Goal: Transaction & Acquisition: Purchase product/service

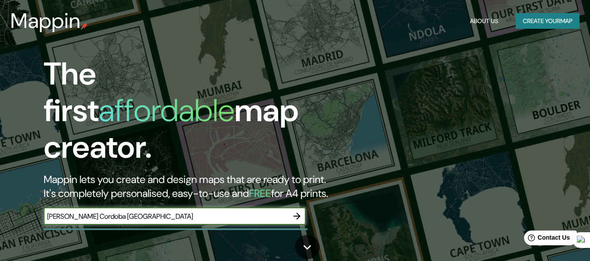
type input "[PERSON_NAME] Cordoba [GEOGRAPHIC_DATA]"
click at [292, 211] on icon "button" at bounding box center [297, 216] width 10 height 10
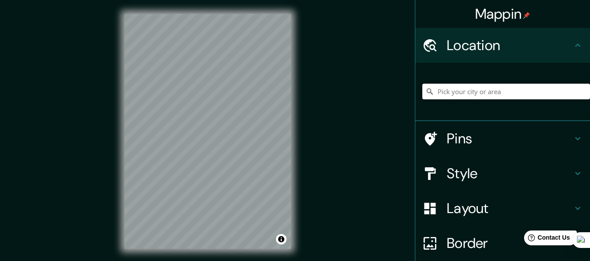
click at [489, 90] on input "Pick your city or area" at bounding box center [506, 92] width 168 height 16
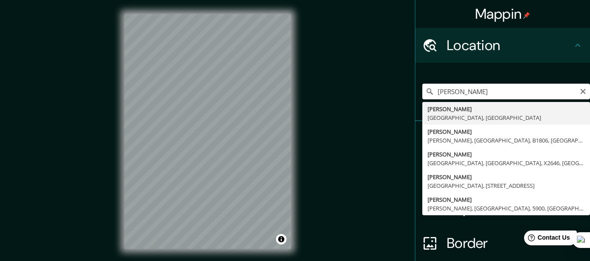
type input "[PERSON_NAME], [GEOGRAPHIC_DATA], [GEOGRAPHIC_DATA]"
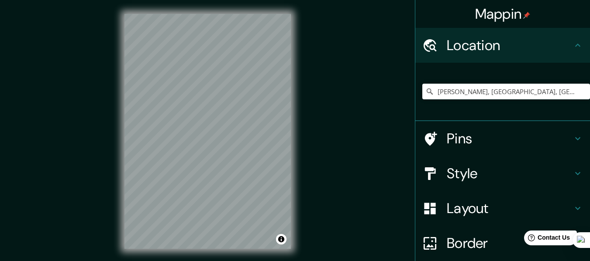
click at [461, 206] on h4 "Layout" at bounding box center [510, 208] width 126 height 17
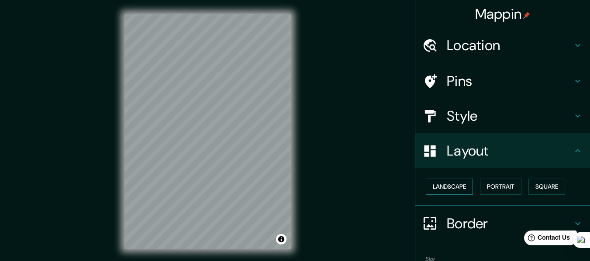
click at [453, 189] on button "Landscape" at bounding box center [449, 187] width 47 height 16
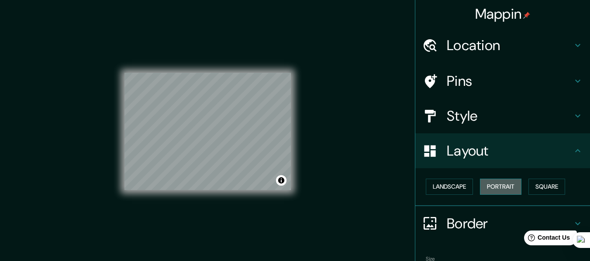
click at [487, 189] on button "Portrait" at bounding box center [500, 187] width 41 height 16
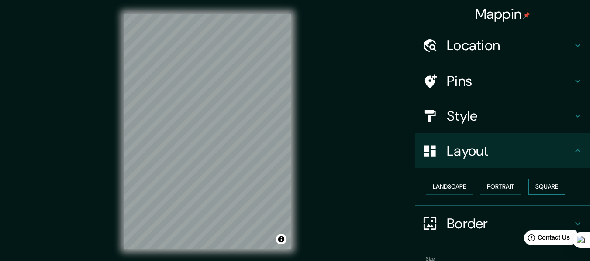
click at [553, 189] on button "Square" at bounding box center [546, 187] width 37 height 16
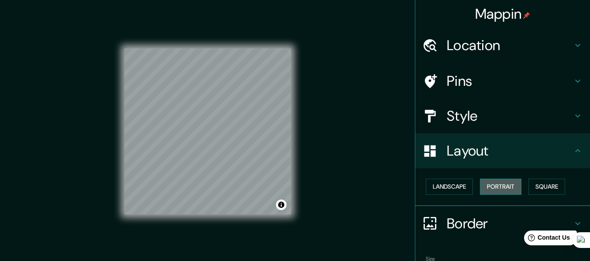
click at [505, 185] on button "Portrait" at bounding box center [500, 187] width 41 height 16
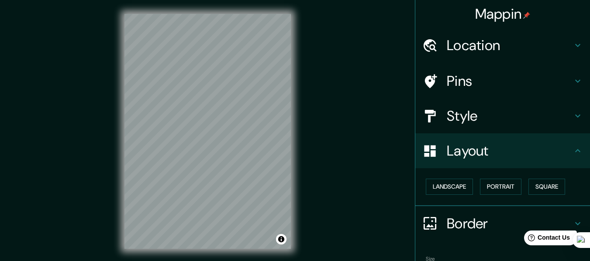
click at [488, 148] on h4 "Layout" at bounding box center [510, 150] width 126 height 17
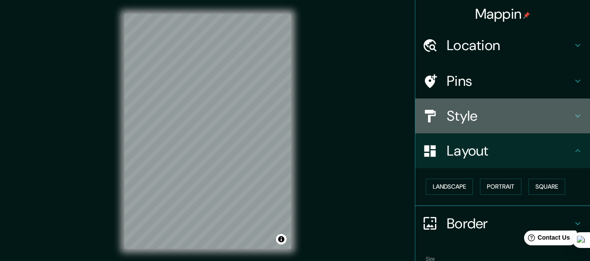
click at [467, 116] on h4 "Style" at bounding box center [510, 115] width 126 height 17
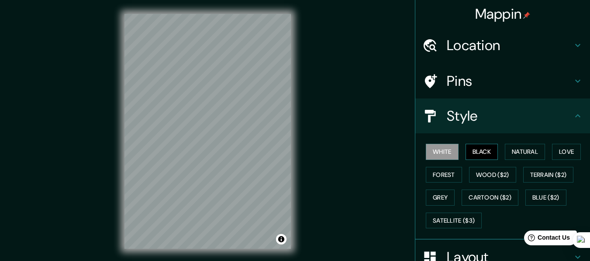
click at [473, 151] on button "Black" at bounding box center [481, 152] width 33 height 16
click at [528, 152] on button "Natural" at bounding box center [525, 152] width 40 height 16
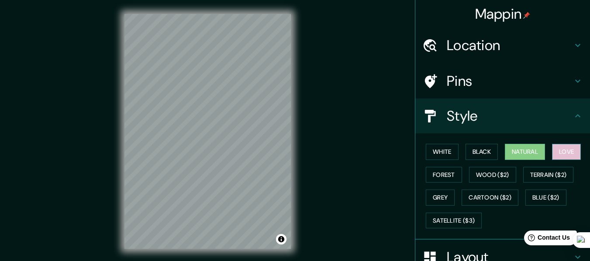
click at [556, 152] on button "Love" at bounding box center [566, 152] width 29 height 16
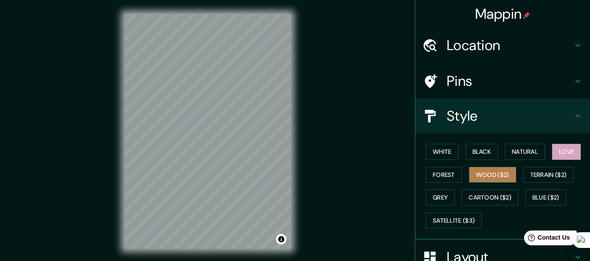
click at [469, 175] on button "Wood ($2)" at bounding box center [492, 175] width 47 height 16
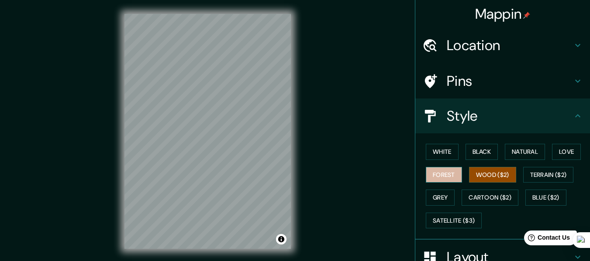
click at [445, 175] on button "Forest" at bounding box center [444, 175] width 36 height 16
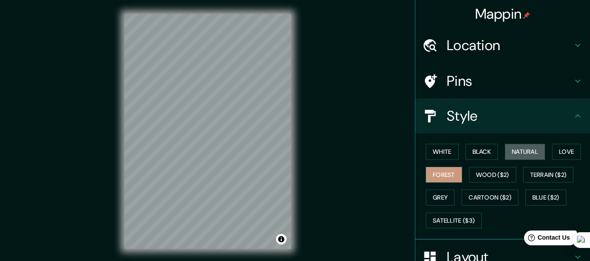
drag, startPoint x: 528, startPoint y: 155, endPoint x: 499, endPoint y: 155, distance: 28.4
click at [524, 155] on button "Natural" at bounding box center [525, 152] width 40 height 16
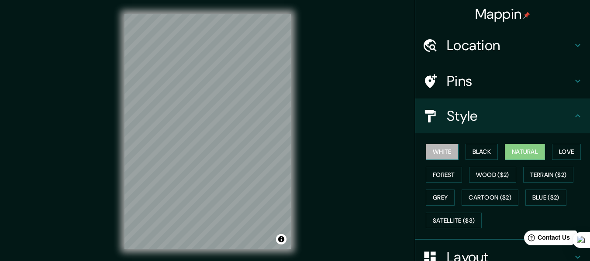
click at [438, 156] on button "White" at bounding box center [442, 152] width 33 height 16
click at [529, 152] on button "Natural" at bounding box center [525, 152] width 40 height 16
click at [499, 124] on h4 "Style" at bounding box center [510, 115] width 126 height 17
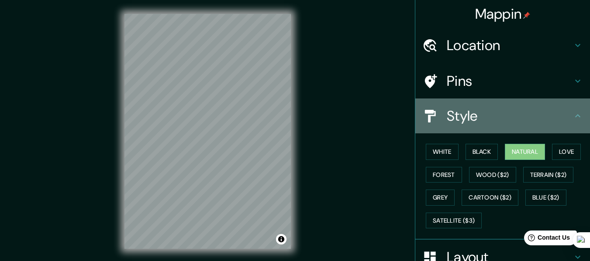
click at [499, 124] on h4 "Style" at bounding box center [510, 115] width 126 height 17
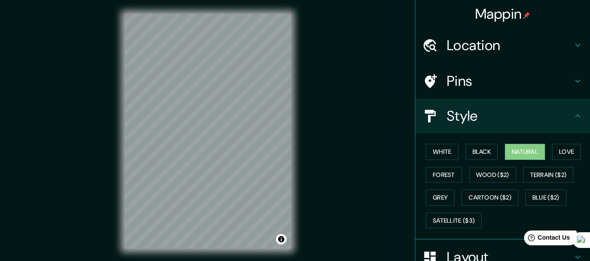
click at [552, 120] on h4 "Style" at bounding box center [510, 115] width 126 height 17
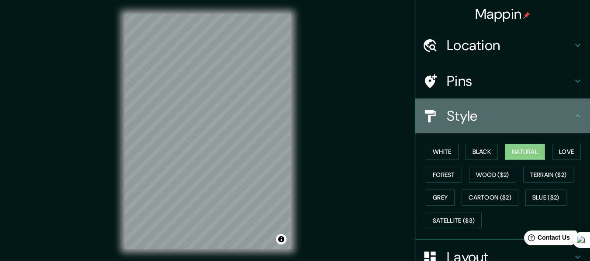
click at [576, 115] on div "Style" at bounding box center [502, 116] width 175 height 35
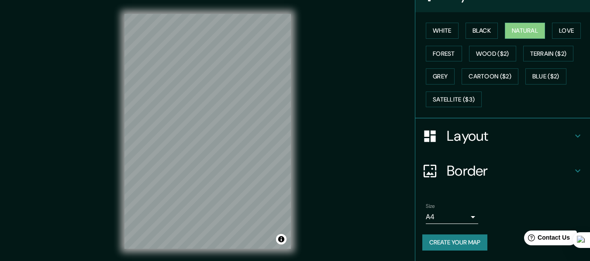
click at [480, 145] on div "Layout" at bounding box center [502, 136] width 175 height 35
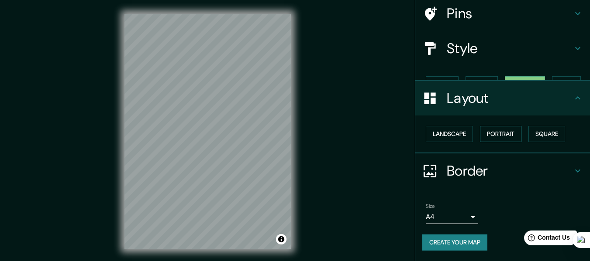
scroll to position [52, 0]
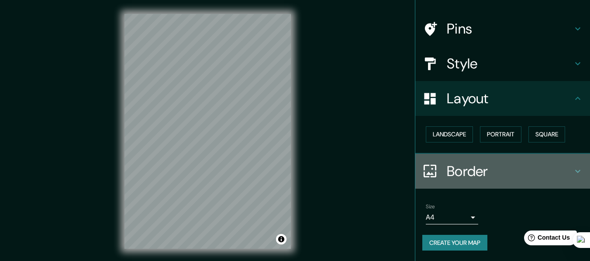
click at [480, 167] on h4 "Border" at bounding box center [510, 171] width 126 height 17
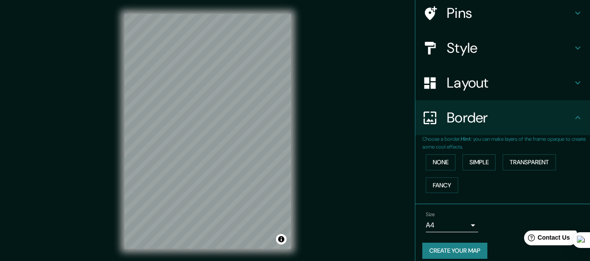
scroll to position [76, 0]
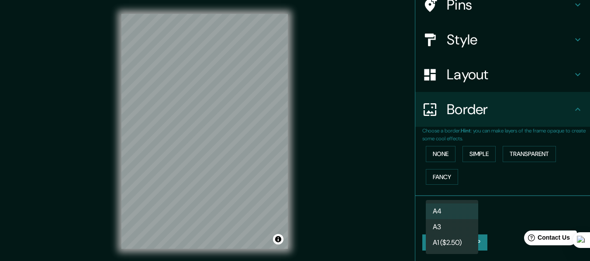
click at [457, 217] on body "Mappin Location [PERSON_NAME], [GEOGRAPHIC_DATA], [GEOGRAPHIC_DATA] Pins Style …" at bounding box center [295, 130] width 590 height 261
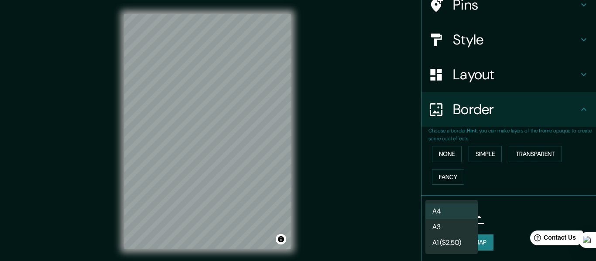
click at [456, 228] on li "A3" at bounding box center [452, 228] width 52 height 16
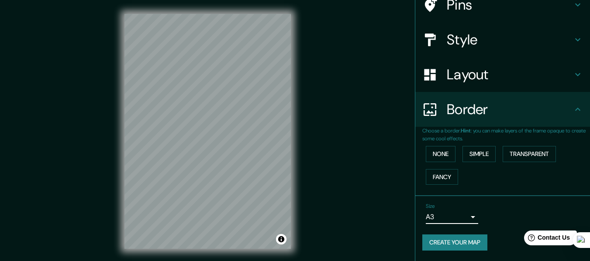
click at [453, 216] on body "Mappin Location [PERSON_NAME], [GEOGRAPHIC_DATA], [GEOGRAPHIC_DATA] Pins Style …" at bounding box center [295, 130] width 590 height 261
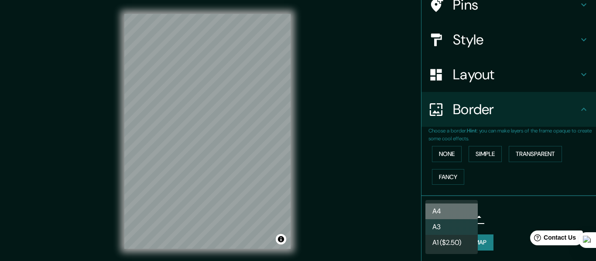
click at [450, 206] on li "A4" at bounding box center [452, 212] width 52 height 16
type input "single"
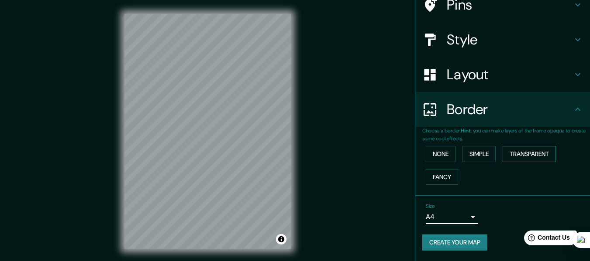
click at [511, 153] on button "Transparent" at bounding box center [528, 154] width 53 height 16
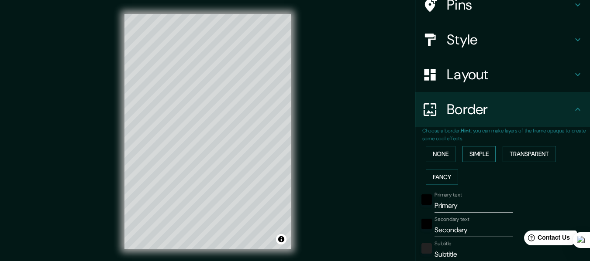
click at [473, 151] on button "Simple" at bounding box center [478, 154] width 33 height 16
click at [440, 155] on button "None" at bounding box center [441, 154] width 30 height 16
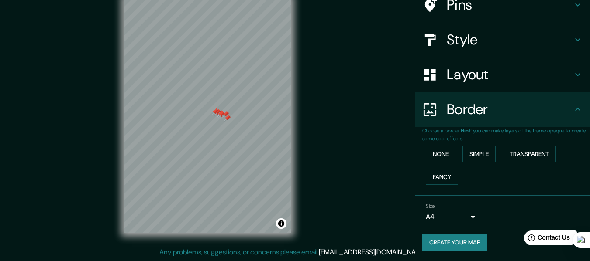
click at [438, 153] on button "None" at bounding box center [441, 154] width 30 height 16
click at [541, 9] on h4 "Pins" at bounding box center [510, 4] width 126 height 17
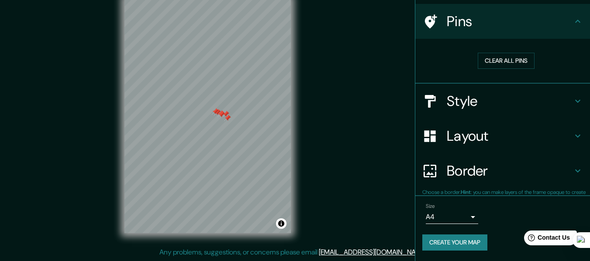
scroll to position [59, 0]
click at [503, 66] on button "Clear all pins" at bounding box center [506, 61] width 57 height 16
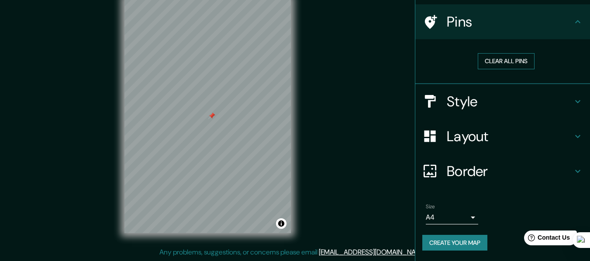
click at [506, 60] on button "Clear all pins" at bounding box center [506, 61] width 57 height 16
click at [457, 244] on button "Create your map" at bounding box center [454, 243] width 65 height 16
click at [453, 240] on button "Create your map" at bounding box center [454, 243] width 65 height 16
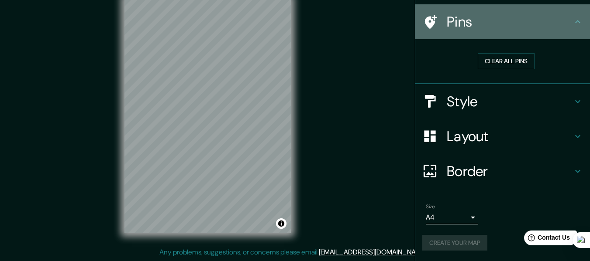
click at [510, 23] on h4 "Pins" at bounding box center [510, 21] width 126 height 17
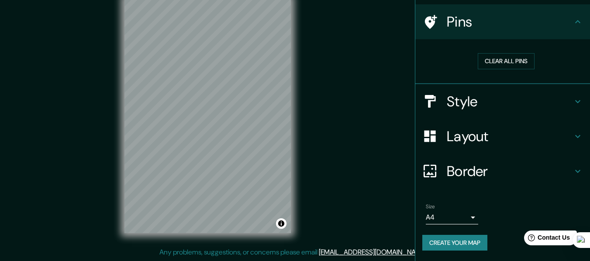
click at [434, 241] on button "Create your map" at bounding box center [454, 243] width 65 height 16
click at [434, 241] on div "Create your map" at bounding box center [502, 243] width 161 height 16
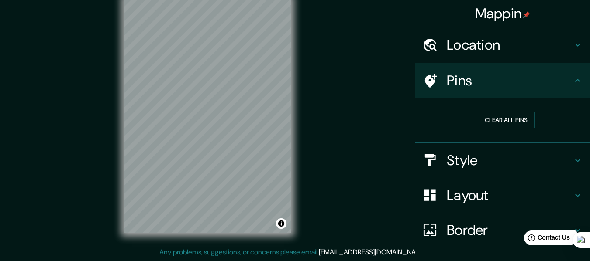
scroll to position [0, 0]
click at [475, 17] on h4 "Mappin" at bounding box center [502, 13] width 55 height 17
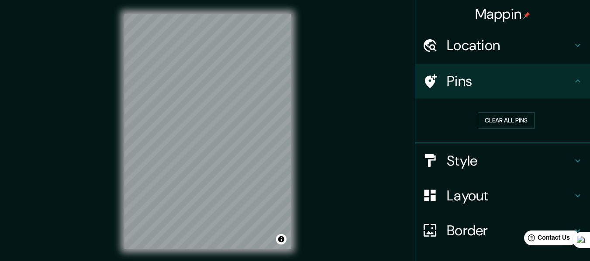
click at [447, 55] on div "Location" at bounding box center [502, 45] width 175 height 35
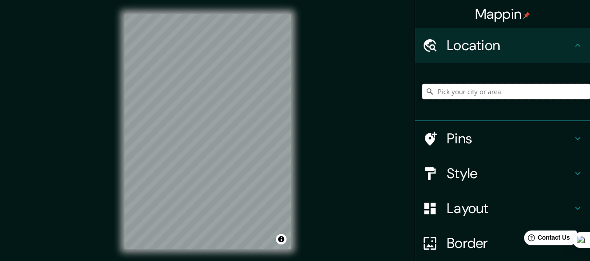
click at [462, 86] on input "Pick your city or area" at bounding box center [506, 92] width 168 height 16
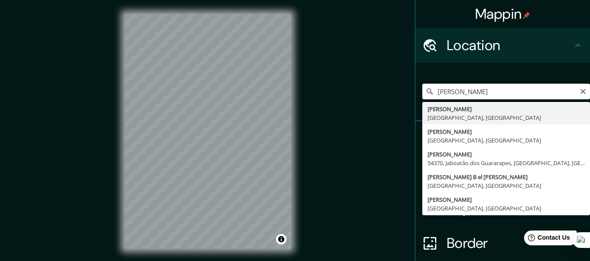
type input "[PERSON_NAME], [GEOGRAPHIC_DATA], [GEOGRAPHIC_DATA]"
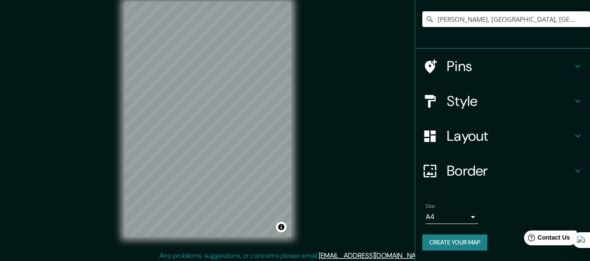
scroll to position [16, 0]
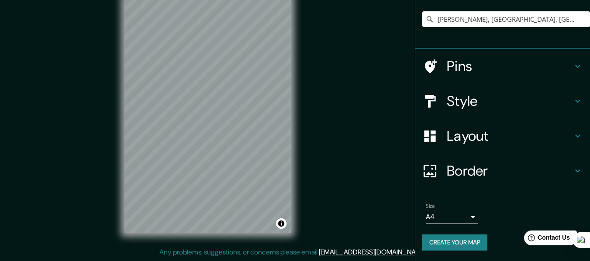
click at [451, 244] on button "Create your map" at bounding box center [454, 243] width 65 height 16
click at [452, 243] on div "Create your map" at bounding box center [502, 243] width 161 height 16
click at [440, 239] on div "Create your map" at bounding box center [502, 243] width 161 height 16
click at [440, 239] on button "Create your map" at bounding box center [454, 243] width 65 height 16
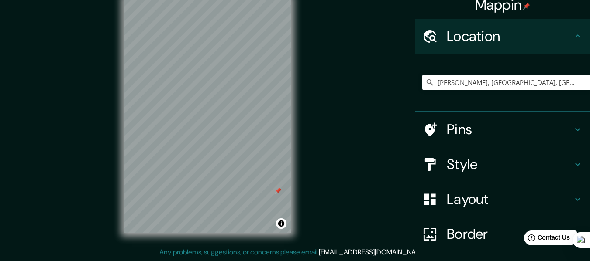
scroll to position [0, 0]
